Goal: Task Accomplishment & Management: Manage account settings

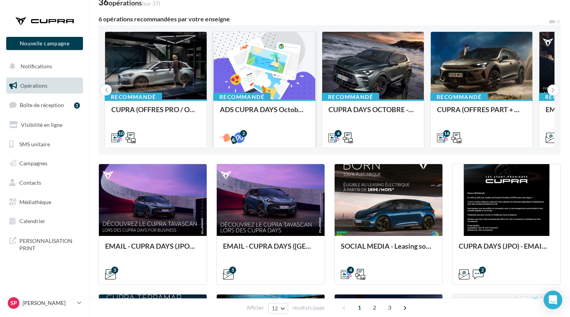
scroll to position [62, 0]
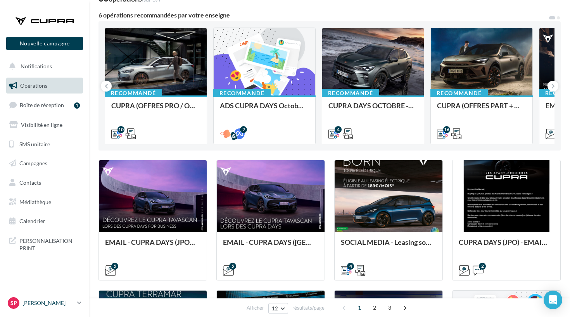
click at [44, 301] on p "[PERSON_NAME]" at bounding box center [48, 303] width 52 height 8
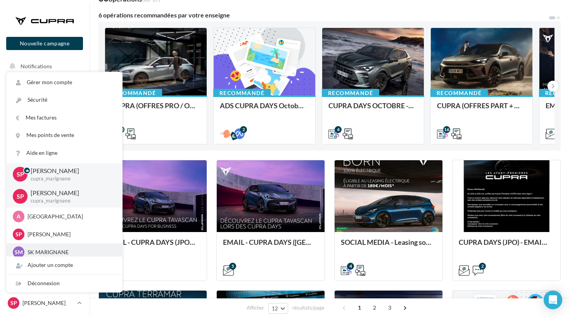
click at [52, 253] on p "SK MARIGNANE" at bounding box center [70, 252] width 85 height 8
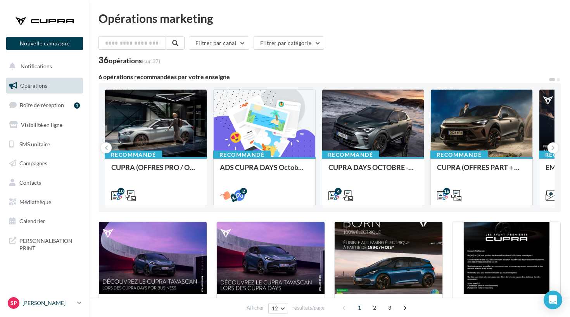
click at [48, 306] on p "[PERSON_NAME]" at bounding box center [48, 303] width 52 height 8
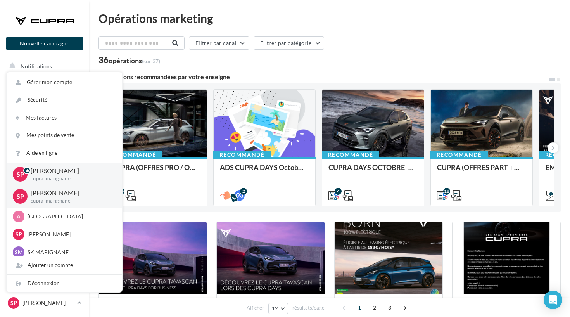
click at [234, 64] on div "36 opérations (sur 37)" at bounding box center [330, 61] width 462 height 10
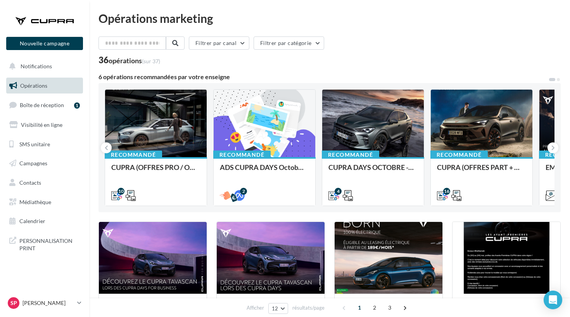
click at [33, 113] on ul "Opérations Boîte de réception 1 Visibilité en ligne SMS unitaire Campagnes Cont…" at bounding box center [44, 153] width 83 height 158
click at [32, 109] on link "Boîte de réception 1" at bounding box center [45, 105] width 80 height 17
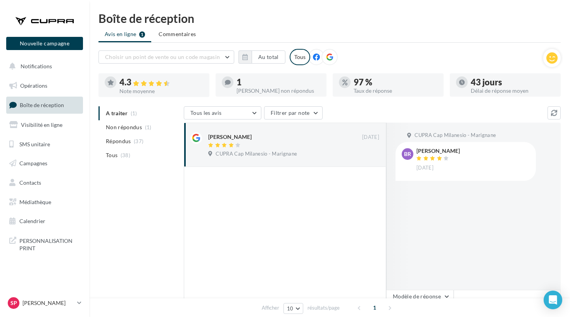
click at [138, 112] on ul "A traiter (1) Non répondus (1) Répondus (37) Tous (38)" at bounding box center [140, 134] width 82 height 56
click at [61, 295] on nav "Nouvelle campagne Nouvelle campagne Notifications Opérations Boîte de réception…" at bounding box center [44, 158] width 89 height 317
click at [59, 303] on p "[PERSON_NAME]" at bounding box center [48, 303] width 52 height 8
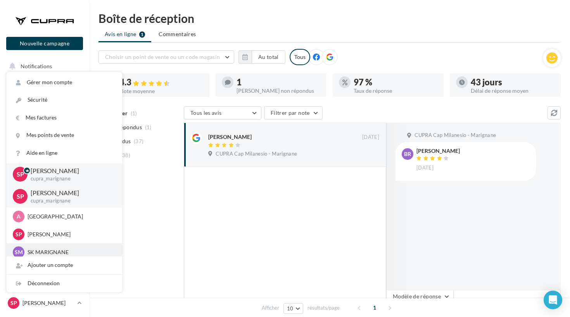
click at [60, 246] on div "SM SK MARIGNANE sk-mari-coz" at bounding box center [64, 252] width 103 height 12
